Goal: Information Seeking & Learning: Learn about a topic

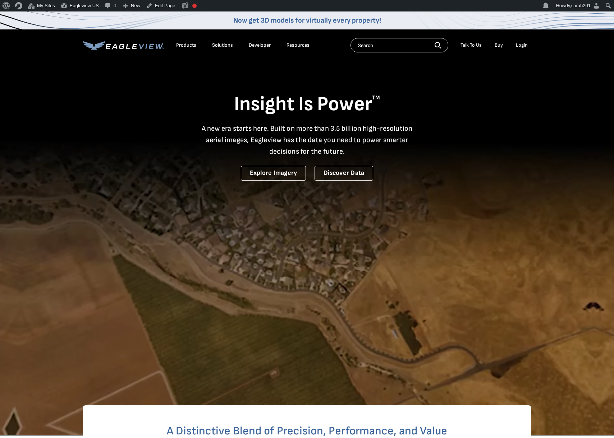
click at [186, 46] on div "Products" at bounding box center [186, 45] width 20 height 6
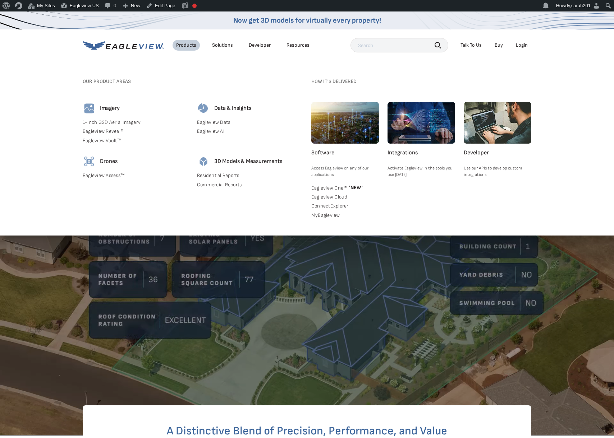
click at [223, 46] on div "Solutions" at bounding box center [222, 45] width 21 height 6
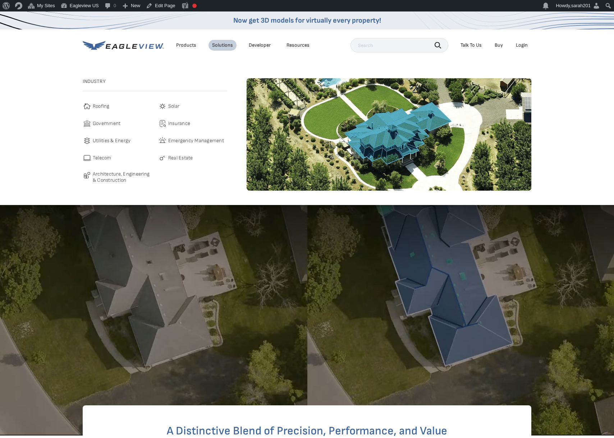
click at [95, 105] on span "Roofing" at bounding box center [101, 106] width 17 height 9
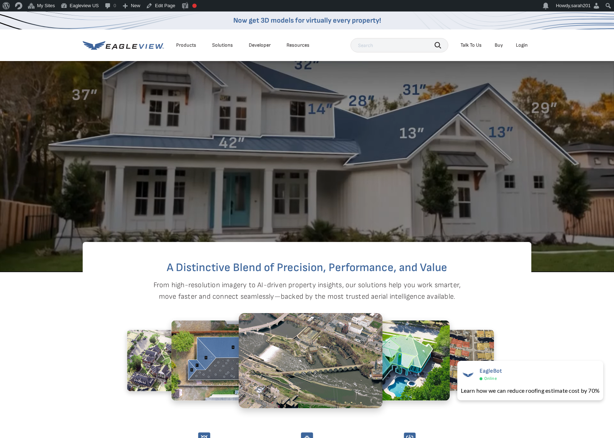
scroll to position [375, 0]
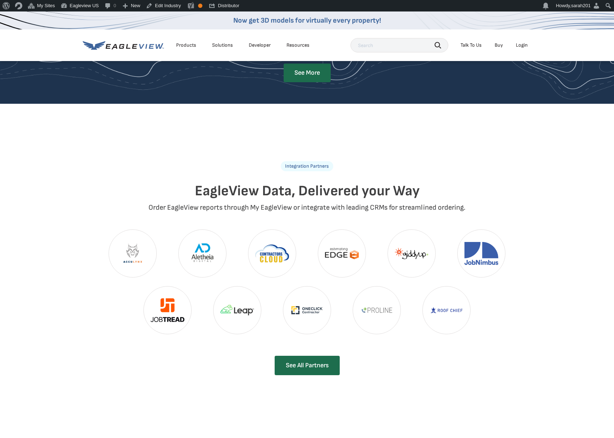
scroll to position [1430, 0]
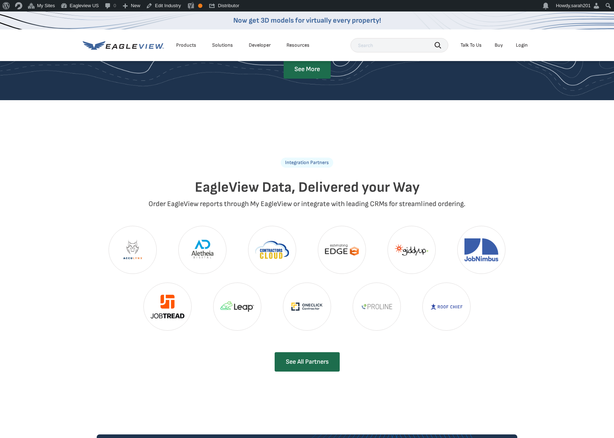
click at [306, 177] on h2 "EagleView Data, Delivered your Way" at bounding box center [307, 188] width 420 height 22
drag, startPoint x: 221, startPoint y: 170, endPoint x: 258, endPoint y: 170, distance: 36.7
click at [258, 177] on h2 "EagleView Data, Delivered your Way" at bounding box center [307, 188] width 420 height 22
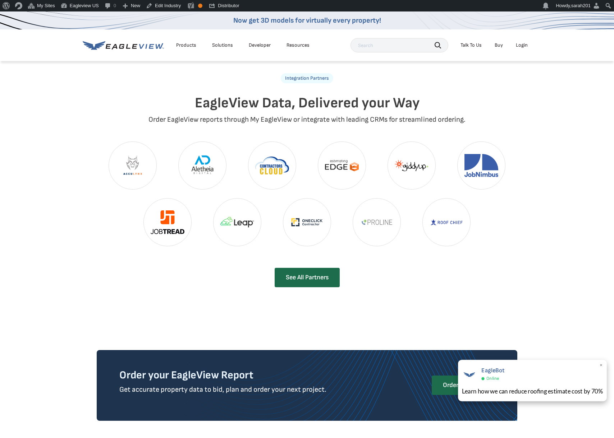
scroll to position [1519, 0]
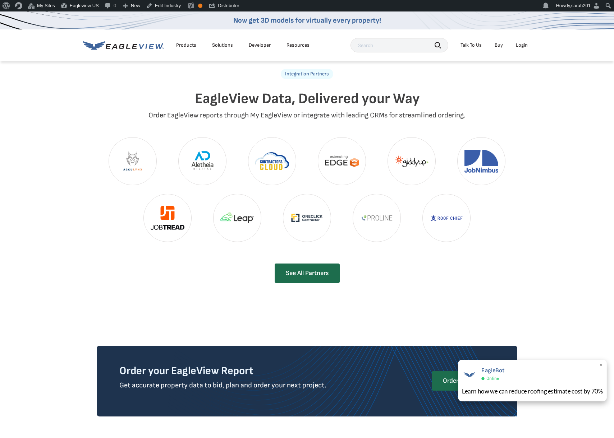
click at [600, 365] on span "×" at bounding box center [601, 366] width 4 height 8
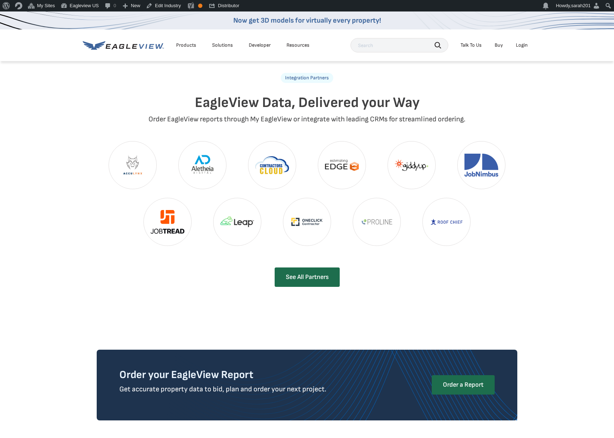
scroll to position [1514, 0]
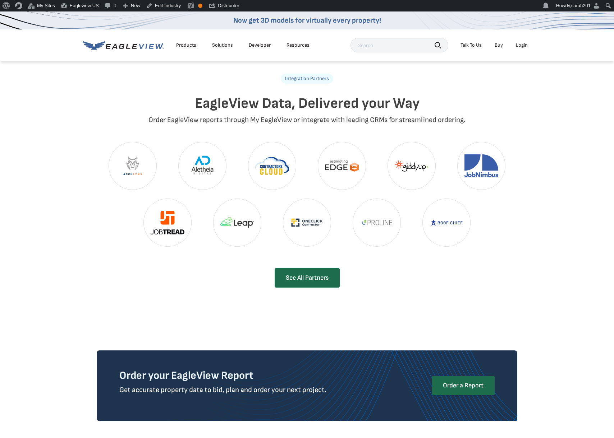
click at [123, 118] on div "Integration Partners EagleView Data, Delivered your Way Order EagleView reports…" at bounding box center [306, 165] width 431 height 299
click at [96, 184] on div "Integration Partners EagleView Data, Delivered your Way Order EagleView reports…" at bounding box center [306, 165] width 431 height 299
click at [190, 47] on div "Products" at bounding box center [186, 45] width 20 height 6
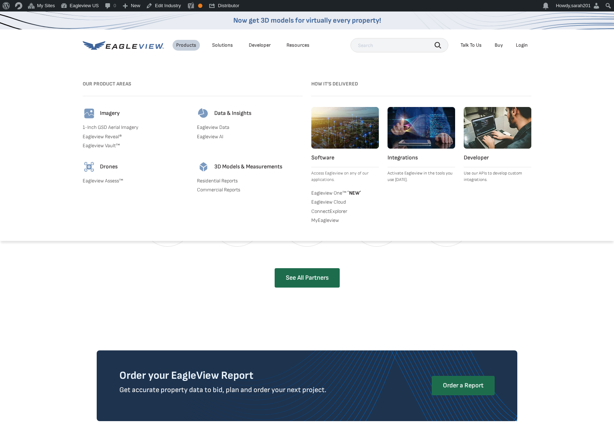
click at [215, 46] on div "Solutions" at bounding box center [222, 45] width 21 height 6
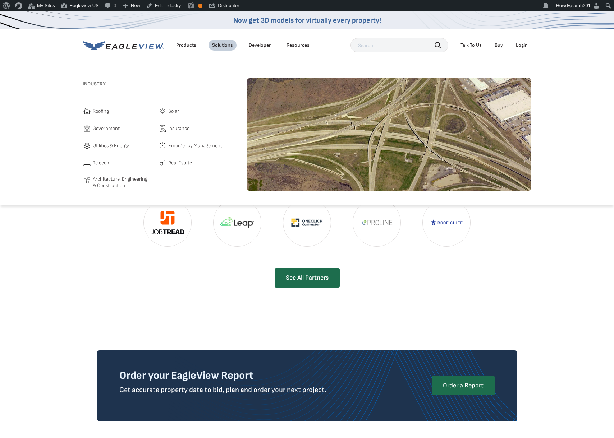
click at [111, 127] on span "Government" at bounding box center [106, 128] width 27 height 9
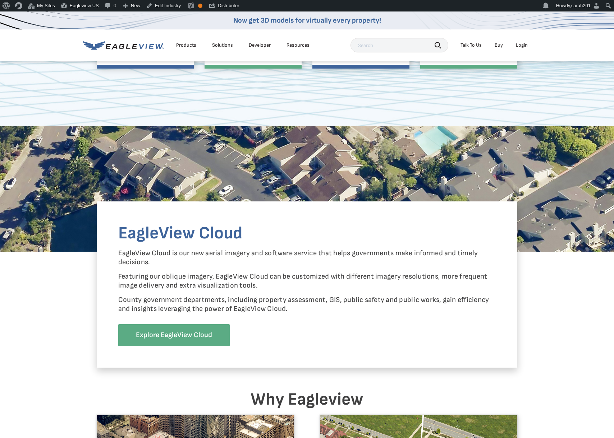
scroll to position [480, 0]
